Goal: Task Accomplishment & Management: Manage account settings

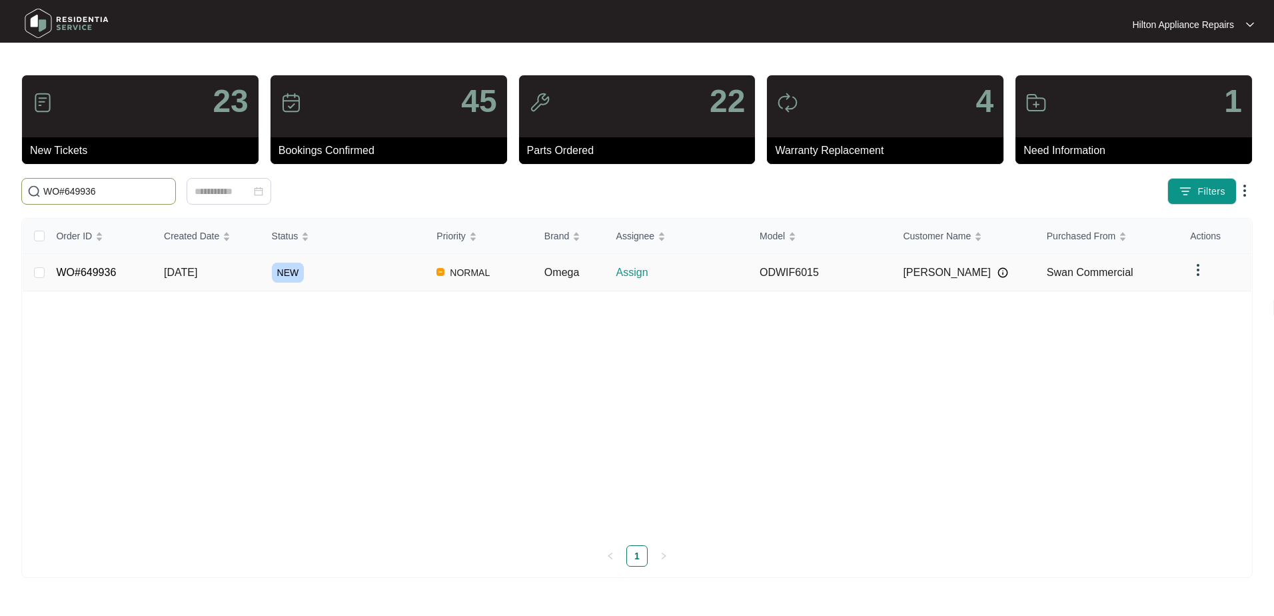
type input "WO#649936"
click at [187, 277] on span "[DATE]" at bounding box center [180, 271] width 33 height 11
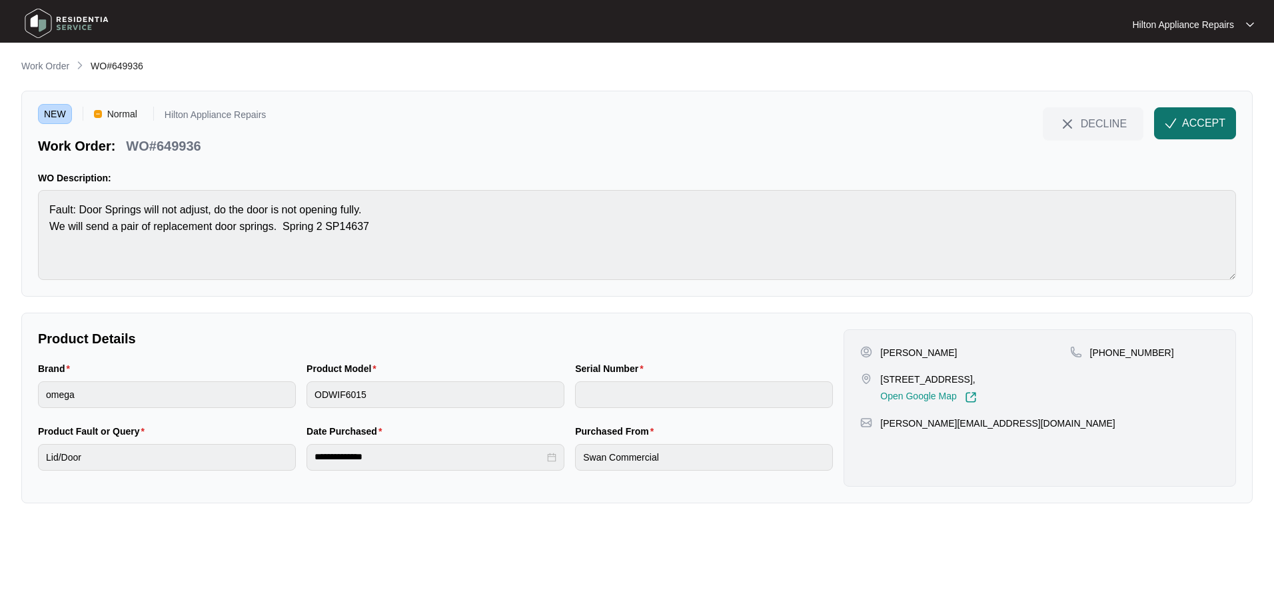
click at [1198, 117] on span "ACCEPT" at bounding box center [1203, 123] width 43 height 16
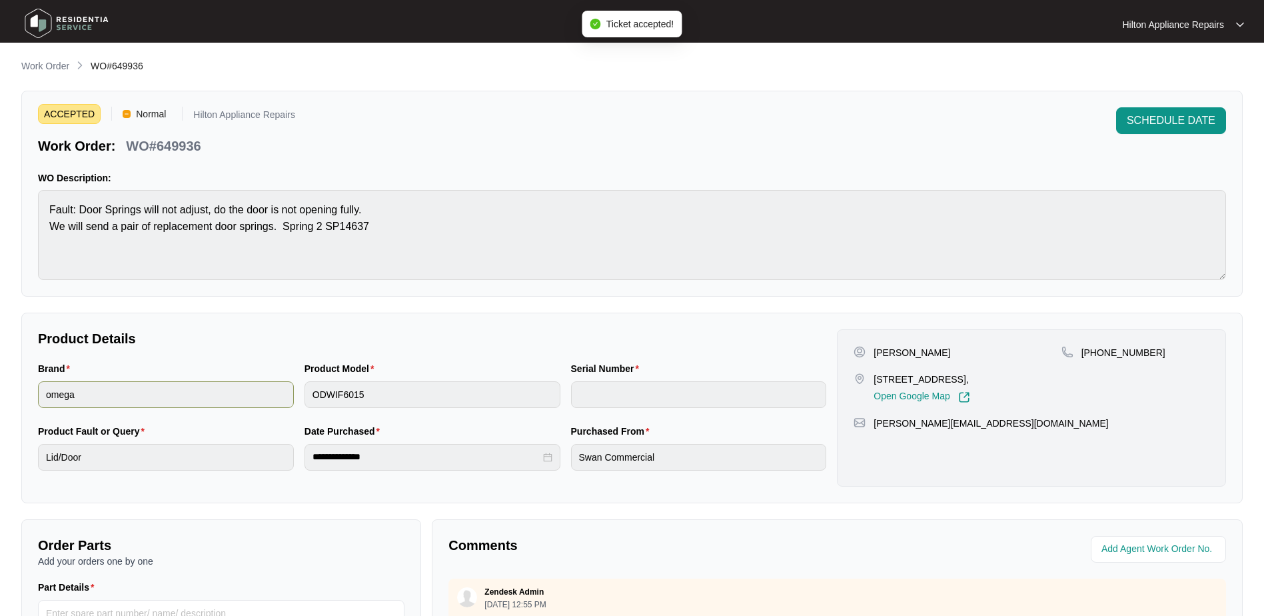
click at [260, 384] on div "Brand omega Product Model ODWIF6015 Serial Number" at bounding box center [432, 392] width 799 height 63
drag, startPoint x: 1003, startPoint y: 378, endPoint x: 869, endPoint y: 380, distance: 133.9
click at [869, 380] on div "[STREET_ADDRESS], Open Google Map" at bounding box center [956, 387] width 207 height 31
copy div "[STREET_ADDRESS]"
click at [232, 392] on div "Brand omega Product Model ODWIF6015 Serial Number" at bounding box center [432, 392] width 799 height 63
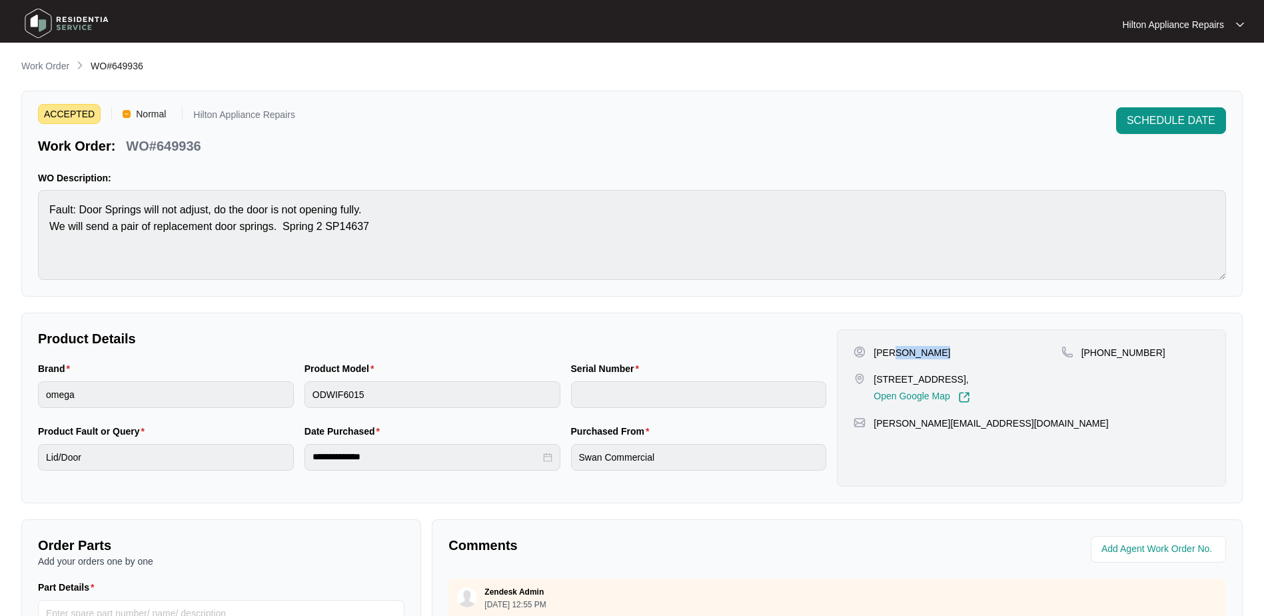
drag, startPoint x: 945, startPoint y: 352, endPoint x: 893, endPoint y: 353, distance: 52.0
click at [893, 353] on div "[PERSON_NAME]" at bounding box center [956, 352] width 207 height 13
copy p "[PERSON_NAME]"
drag, startPoint x: 1143, startPoint y: 356, endPoint x: 1096, endPoint y: 354, distance: 46.7
click at [1096, 354] on p "[PHONE_NUMBER]" at bounding box center [1123, 352] width 84 height 13
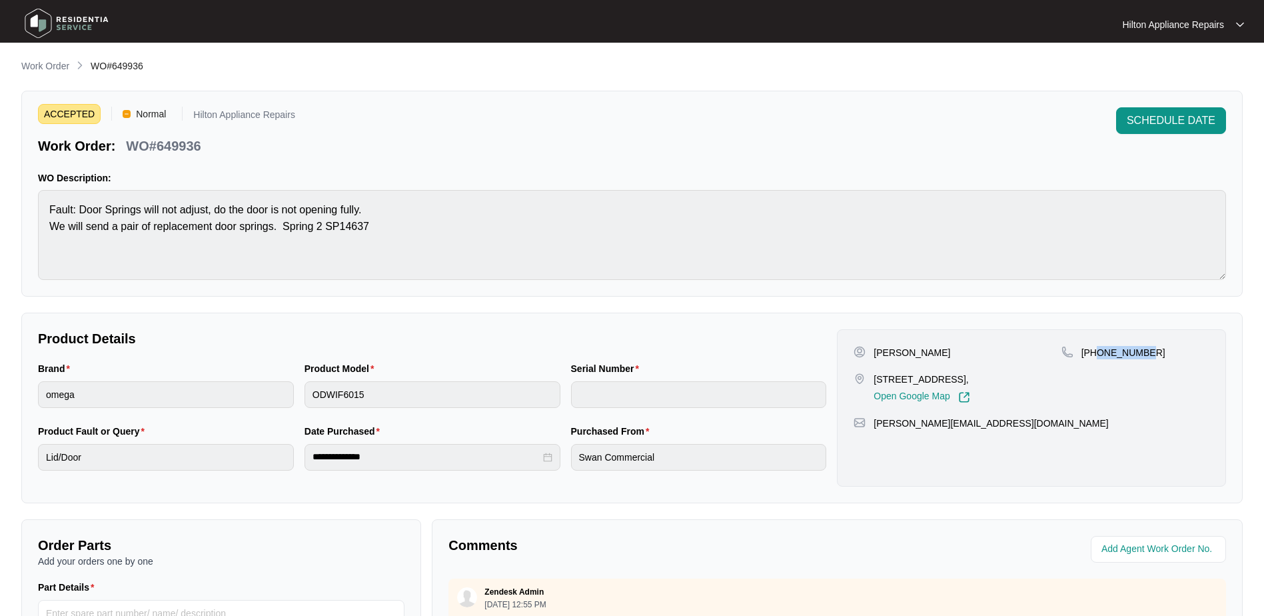
copy p "478301163"
drag, startPoint x: 991, startPoint y: 427, endPoint x: 871, endPoint y: 426, distance: 119.3
click at [871, 426] on div "[PERSON_NAME][EMAIL_ADDRESS][DOMAIN_NAME]" at bounding box center [1031, 422] width 356 height 13
copy p "[PERSON_NAME][EMAIL_ADDRESS][DOMAIN_NAME]"
click at [246, 390] on div "Brand omega Product Model ODWIF6015 Serial Number" at bounding box center [432, 392] width 799 height 63
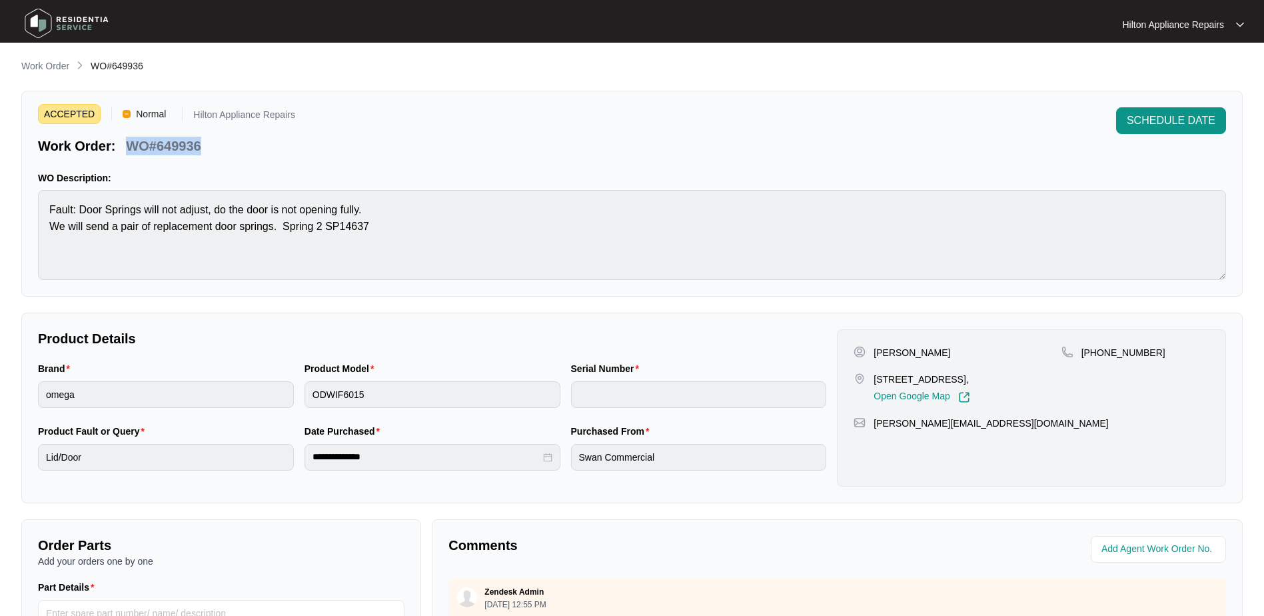
drag, startPoint x: 221, startPoint y: 143, endPoint x: 117, endPoint y: 155, distance: 104.6
click at [117, 155] on div "Work Order: WO#649936" at bounding box center [166, 143] width 257 height 23
copy div "WO#649936"
click at [1139, 552] on input "string" at bounding box center [1159, 549] width 117 height 16
type input "42759"
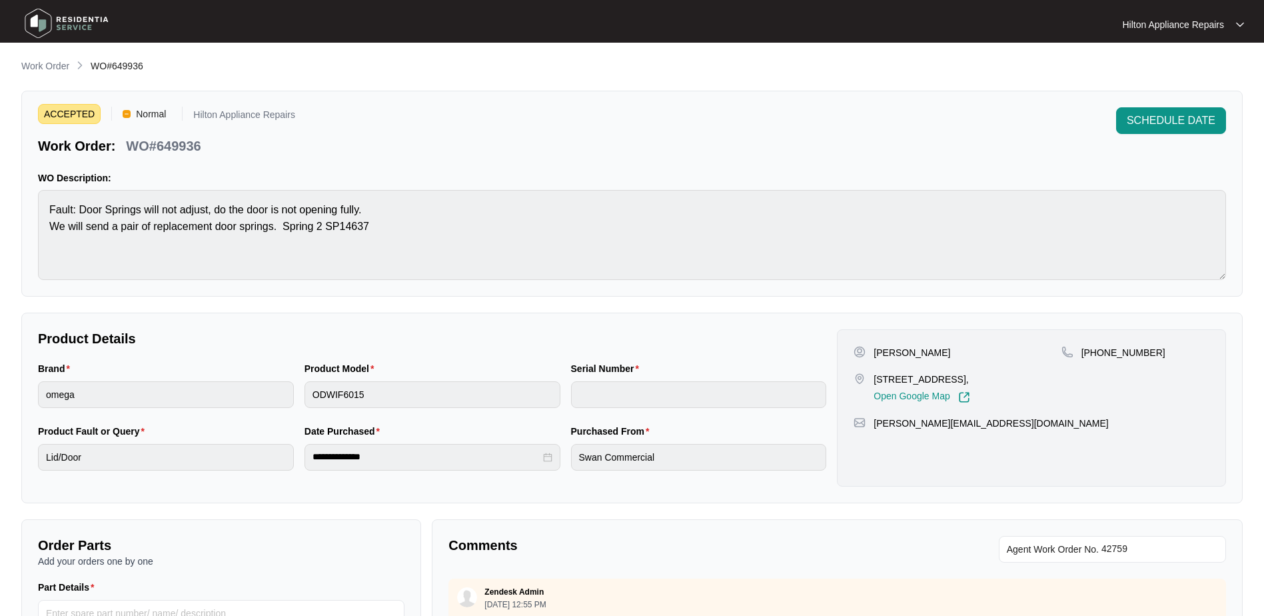
click at [37, 63] on p "Work Order" at bounding box center [45, 65] width 48 height 13
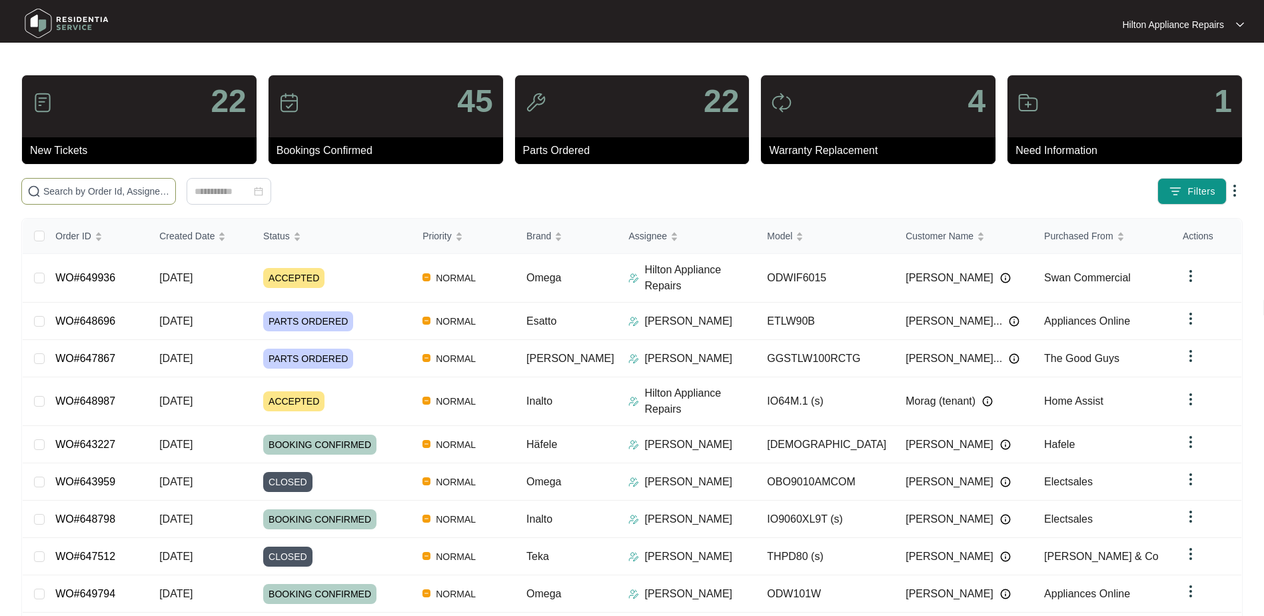
click at [61, 183] on span at bounding box center [98, 191] width 155 height 27
paste input "WO#648987"
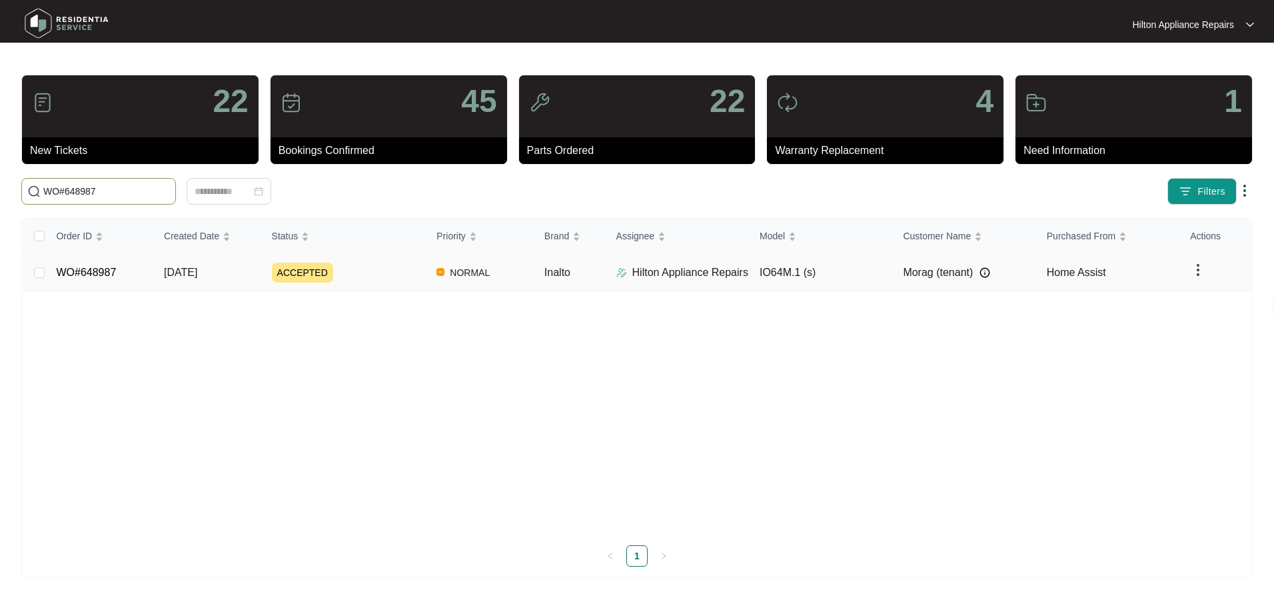
type input "WO#648987"
click at [177, 272] on span "[DATE]" at bounding box center [180, 271] width 33 height 11
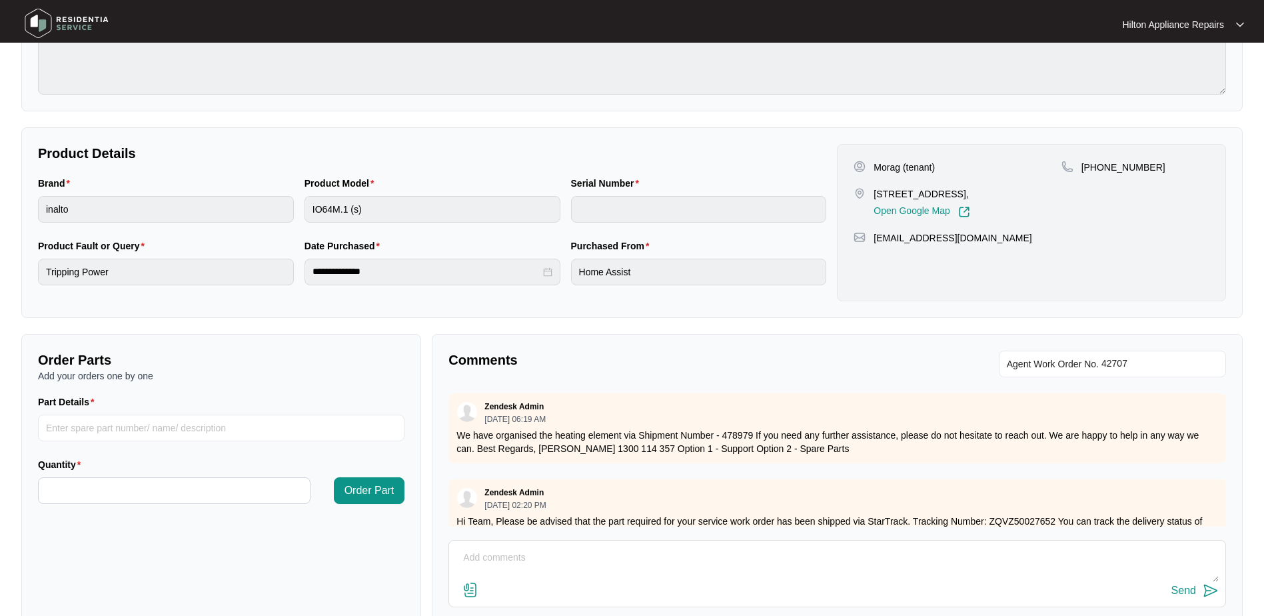
scroll to position [268, 0]
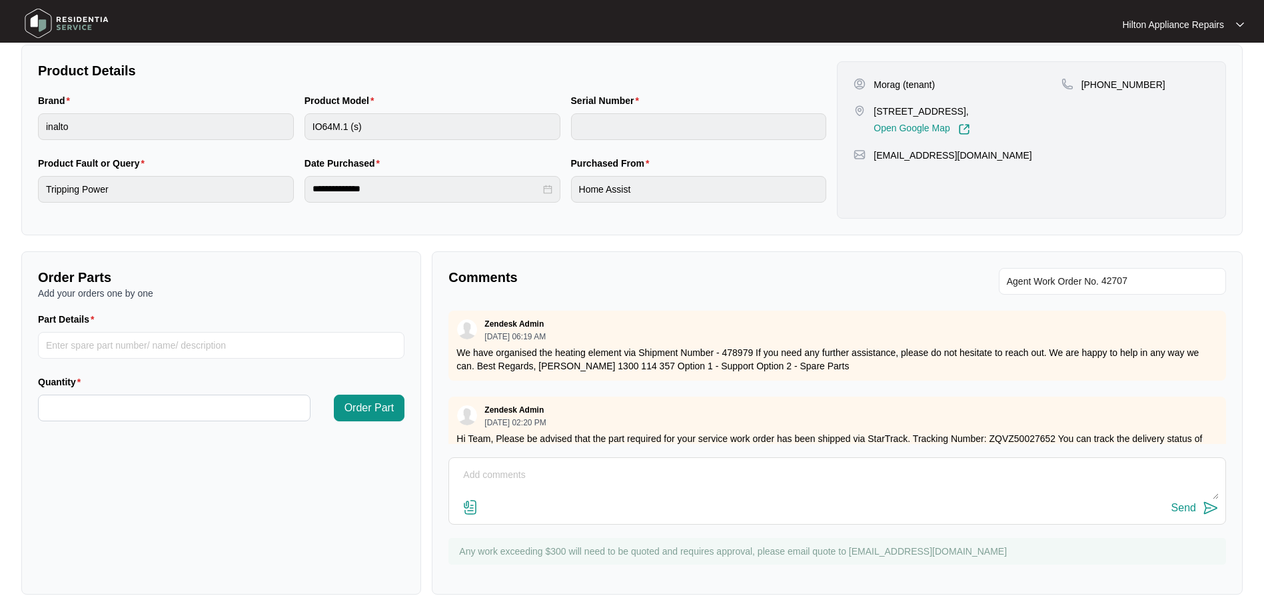
click at [469, 480] on textarea at bounding box center [837, 481] width 763 height 35
paste textarea "Called Morag LMTC & Texted"
click at [520, 475] on textarea "Part arrived, Called Morag LMTC & Texted" at bounding box center [837, 481] width 763 height 35
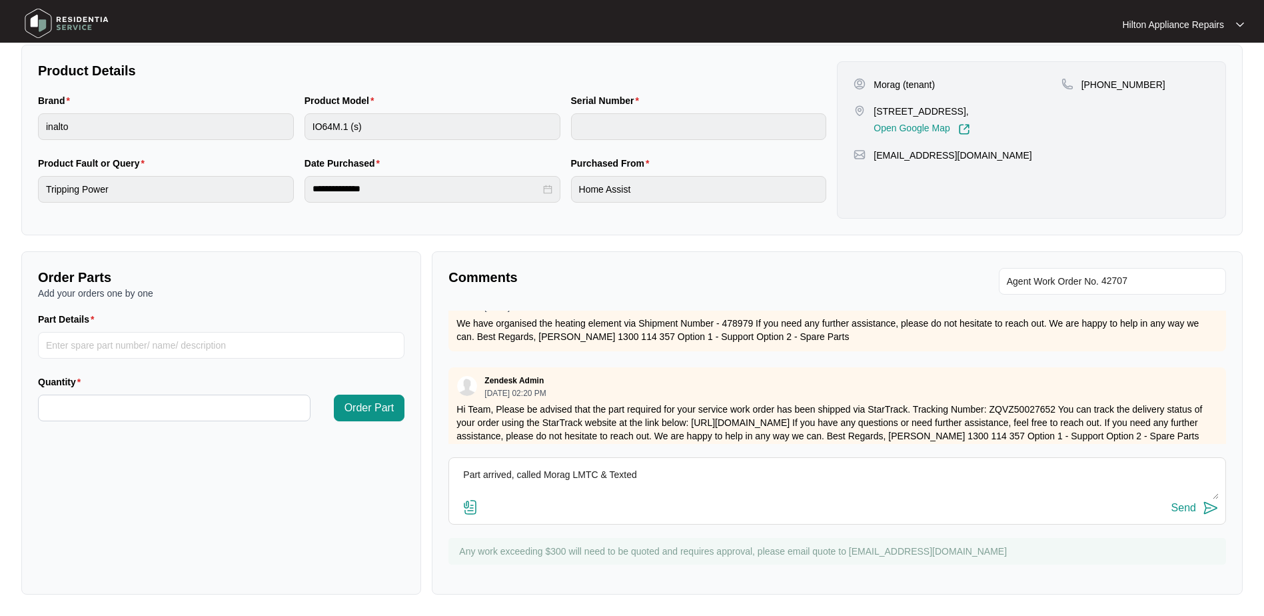
scroll to position [46, 0]
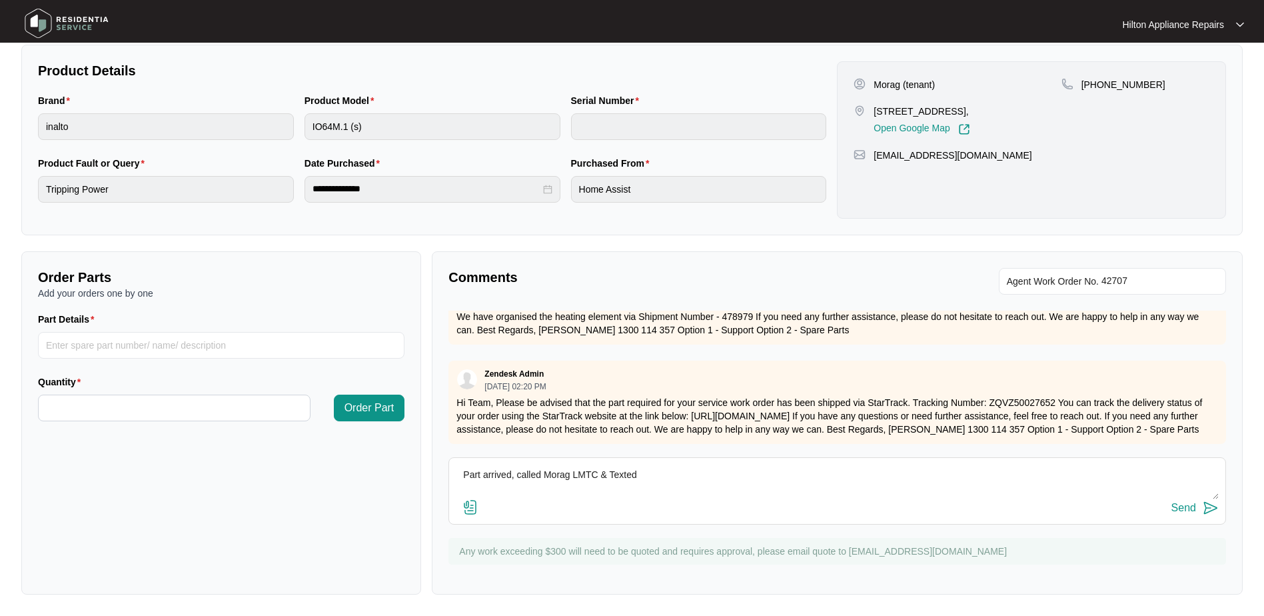
type textarea "Part arrived, called Morag LMTC & Texted"
click at [1177, 505] on div "Send" at bounding box center [1183, 508] width 25 height 12
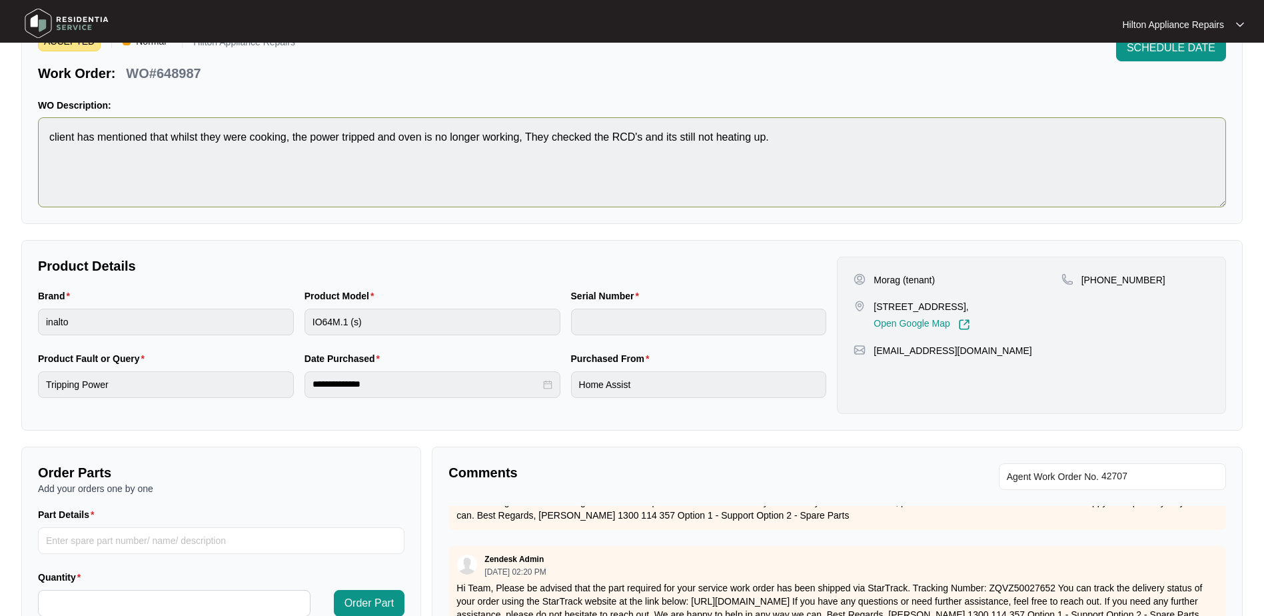
scroll to position [0, 0]
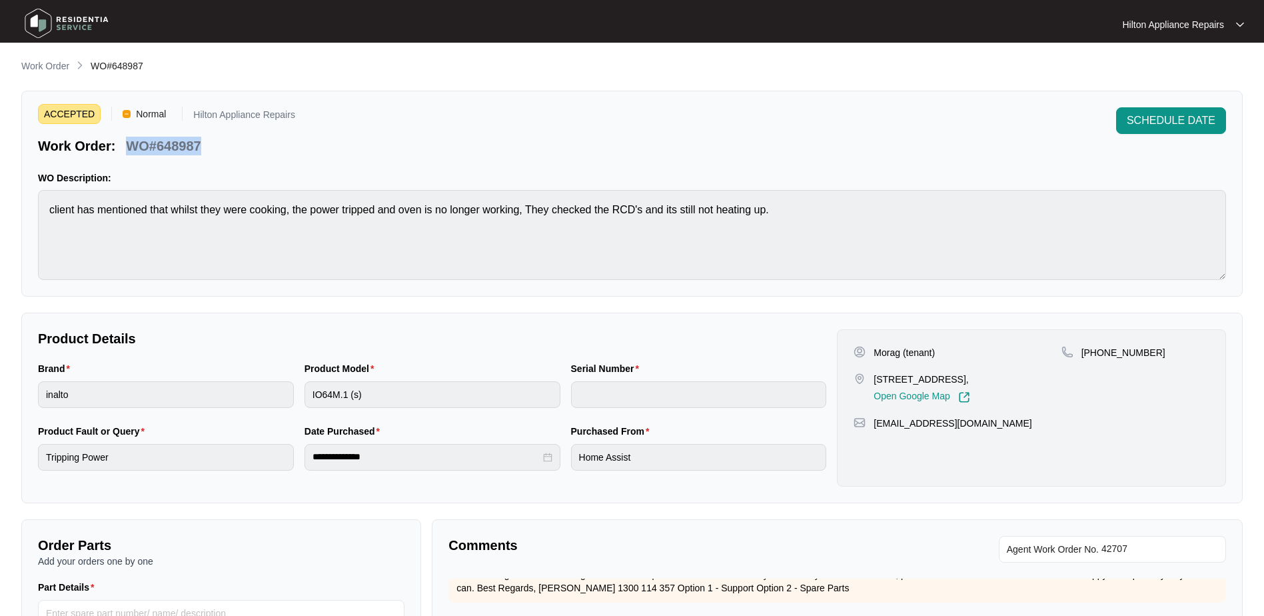
drag, startPoint x: 207, startPoint y: 147, endPoint x: 126, endPoint y: 147, distance: 80.6
click at [126, 147] on div "Work Order: WO#648987" at bounding box center [166, 143] width 257 height 23
copy p "WO#648987"
click at [1159, 121] on span "SCHEDULE DATE" at bounding box center [1171, 121] width 89 height 16
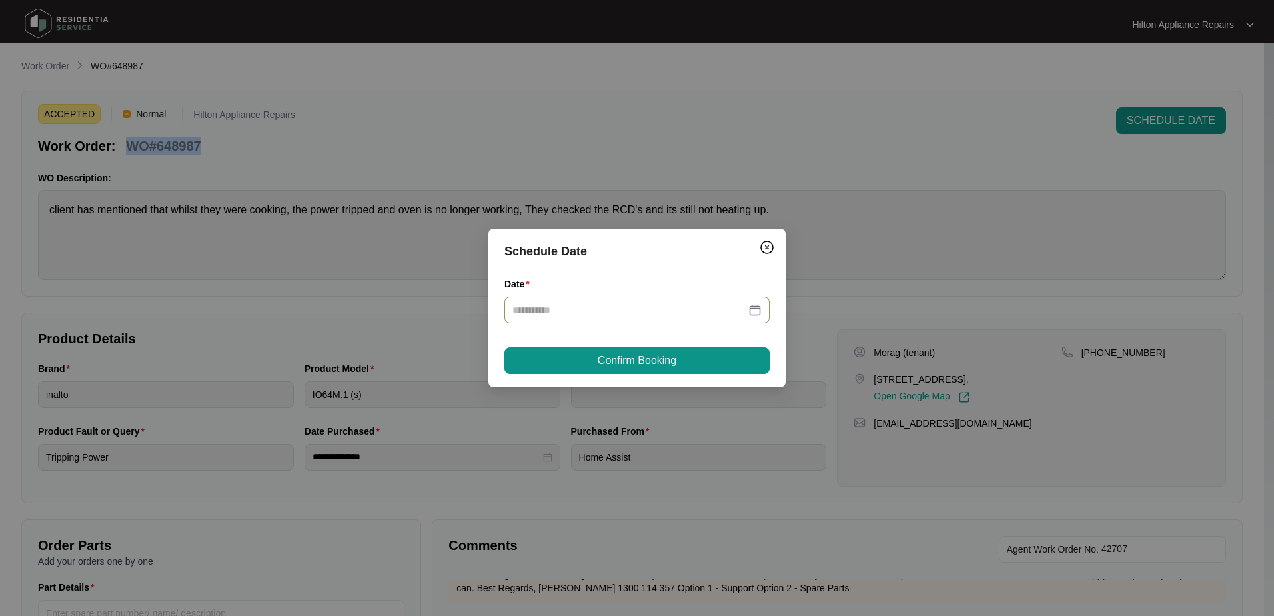
click at [754, 308] on div at bounding box center [636, 309] width 249 height 15
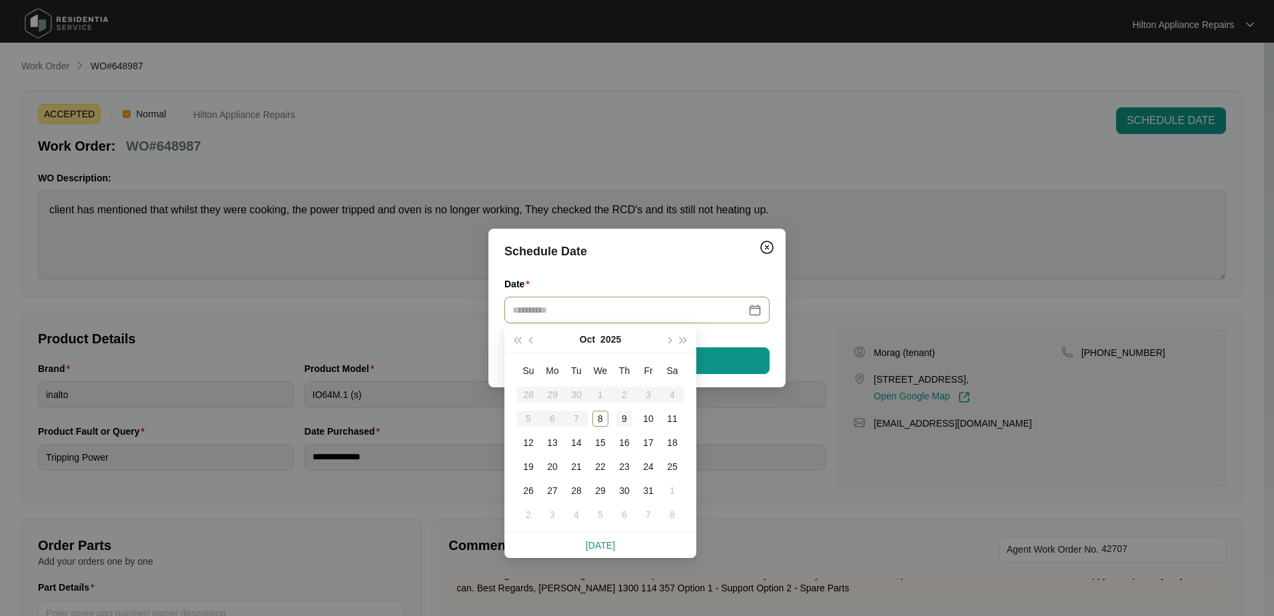
type input "**********"
click at [625, 414] on div "9" at bounding box center [624, 418] width 16 height 16
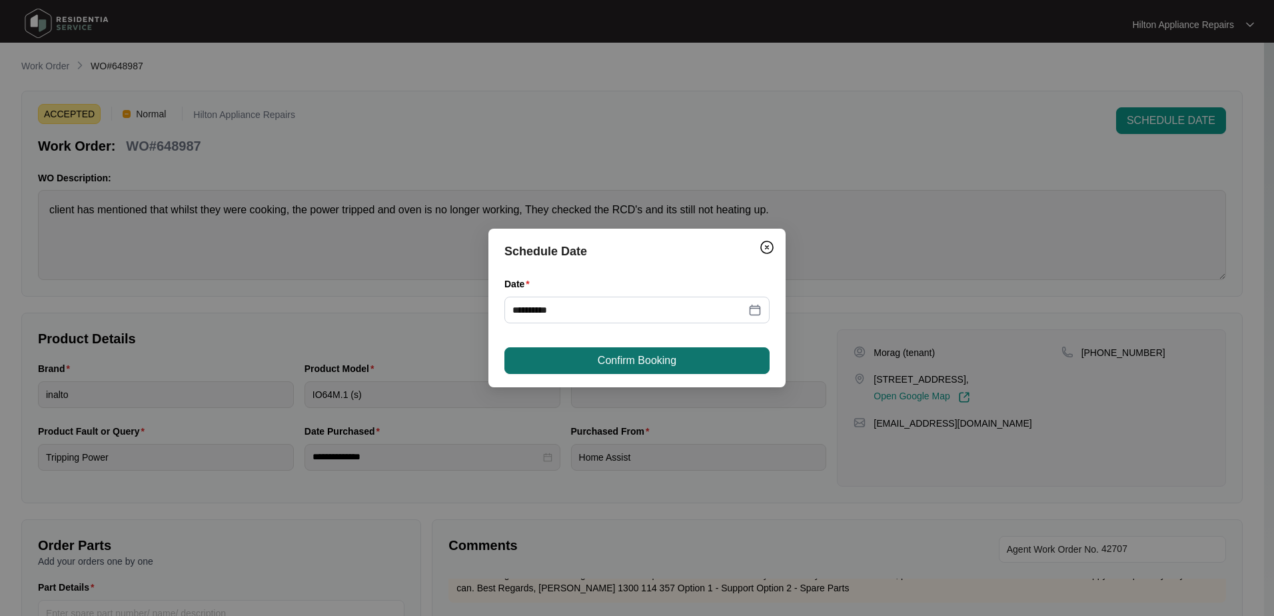
click at [652, 359] on span "Confirm Booking" at bounding box center [637, 360] width 79 height 16
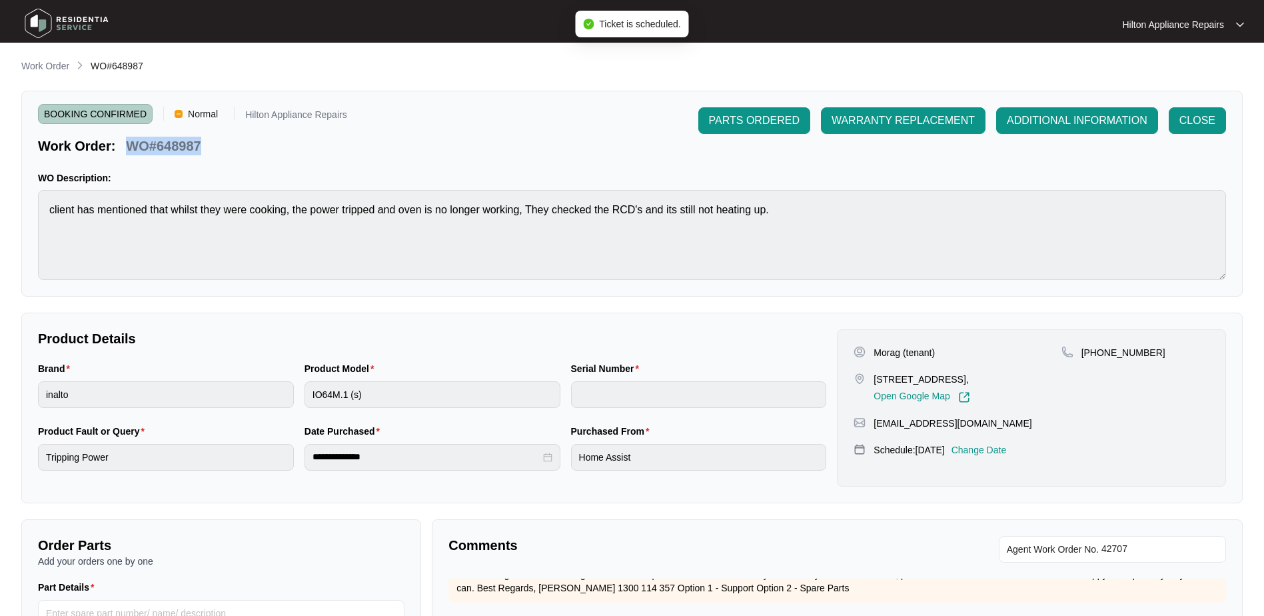
drag, startPoint x: 199, startPoint y: 143, endPoint x: 129, endPoint y: 139, distance: 70.7
click at [129, 139] on p "WO#648987" at bounding box center [163, 146] width 75 height 19
copy p "WO#648987"
click at [41, 64] on p "Work Order" at bounding box center [45, 65] width 48 height 13
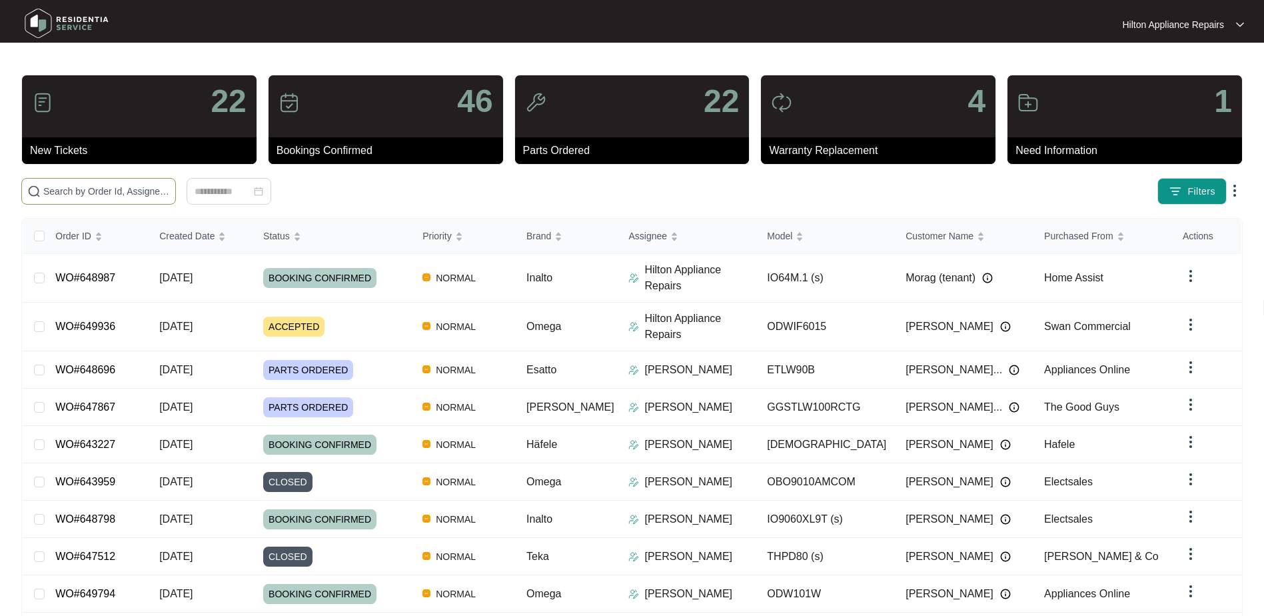
click at [49, 189] on input "text" at bounding box center [106, 191] width 127 height 15
paste input "WO#648987"
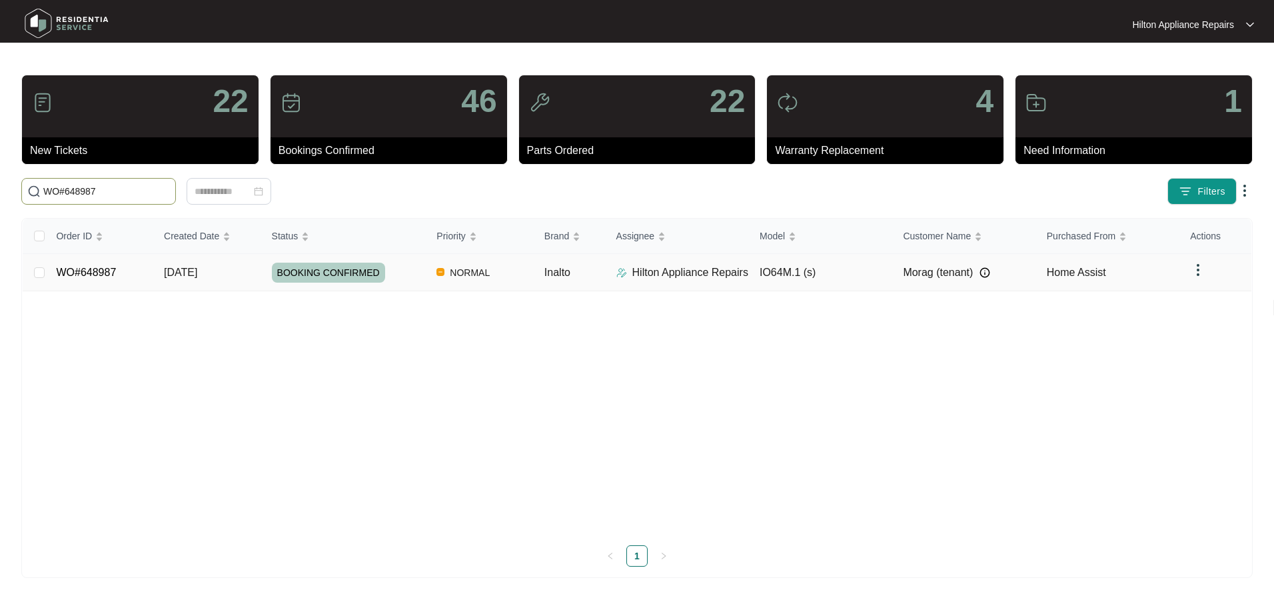
type input "WO#648987"
click at [260, 192] on span "Re-assign Selected Tickets" at bounding box center [262, 191] width 129 height 16
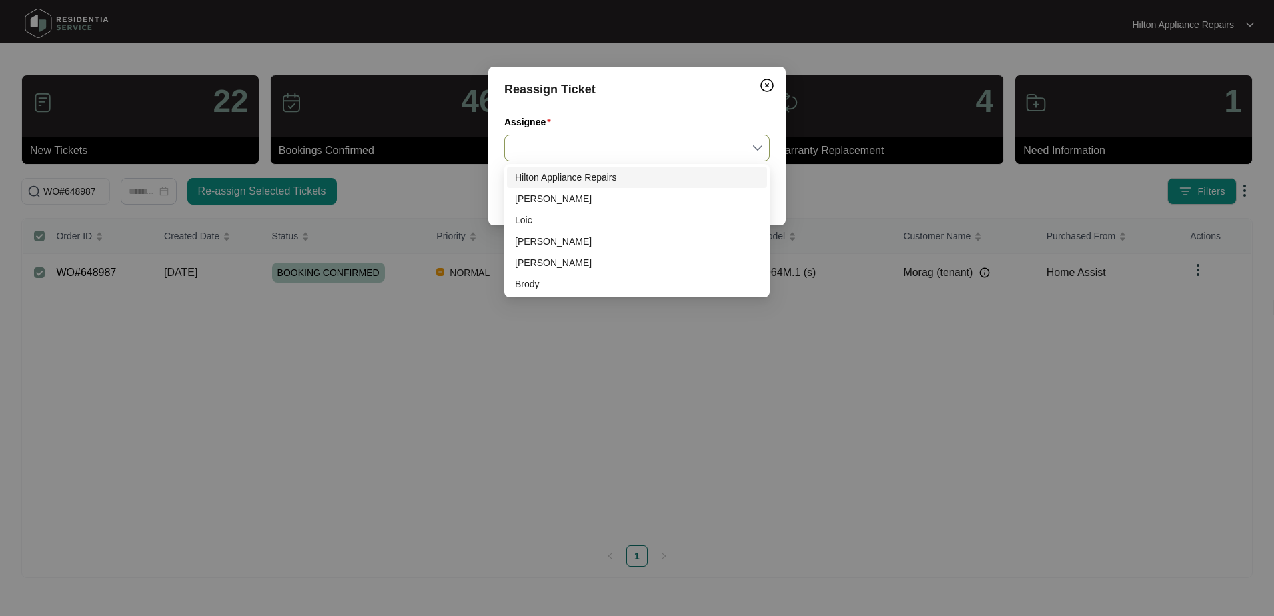
click at [759, 143] on input "Assignee" at bounding box center [636, 147] width 249 height 25
click at [527, 196] on div "[PERSON_NAME]" at bounding box center [637, 198] width 244 height 15
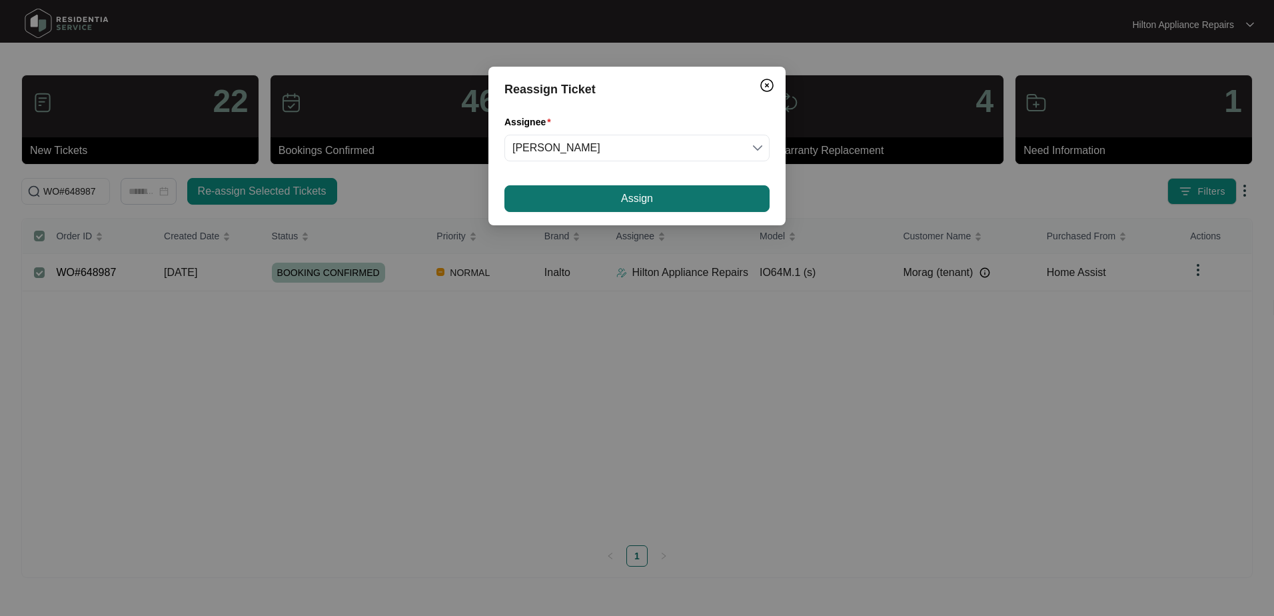
click at [613, 197] on button "Assign" at bounding box center [636, 198] width 265 height 27
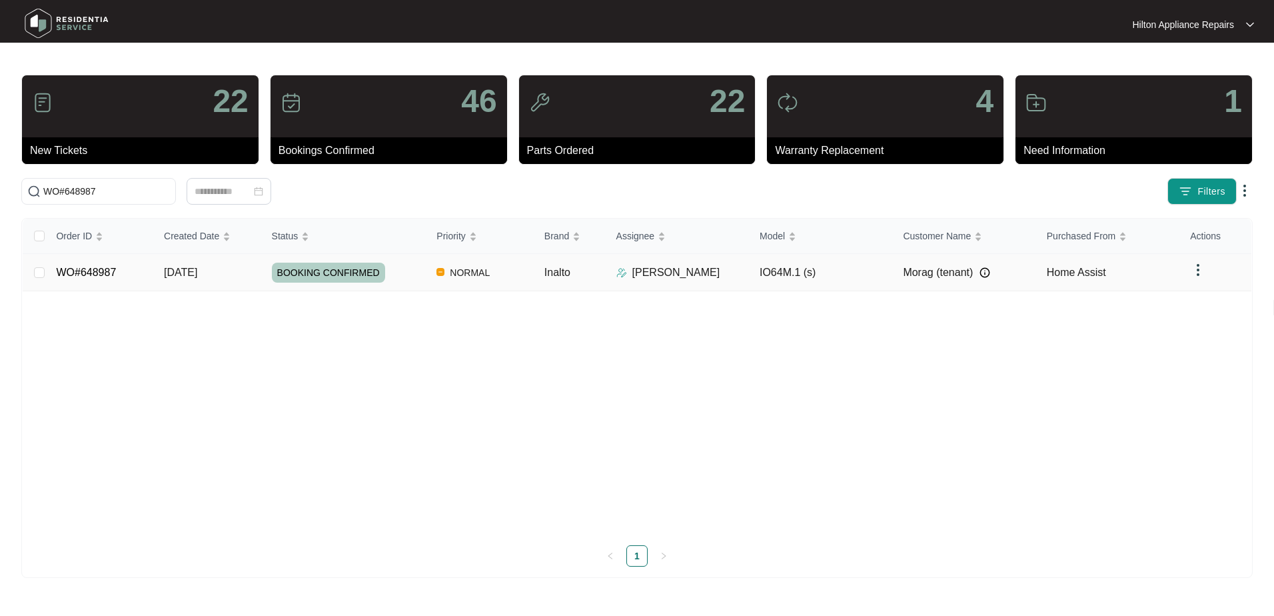
click at [183, 278] on td "[DATE]" at bounding box center [207, 272] width 108 height 37
